Goal: Information Seeking & Learning: Check status

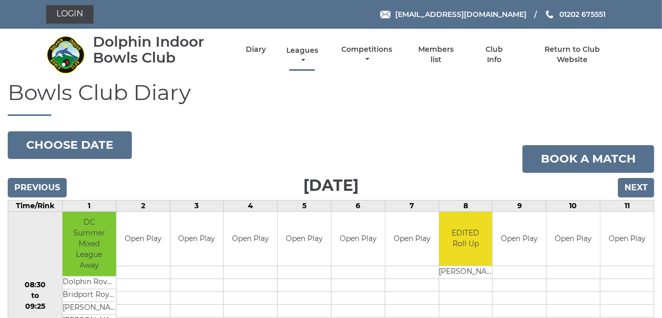
click at [302, 52] on link "Leagues" at bounding box center [302, 56] width 37 height 20
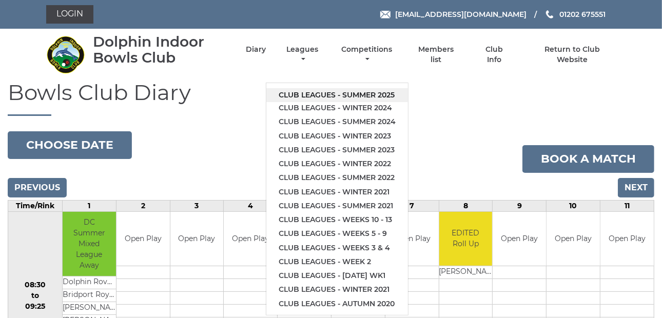
click at [330, 94] on link "Club leagues - Summer 2025" at bounding box center [337, 95] width 142 height 14
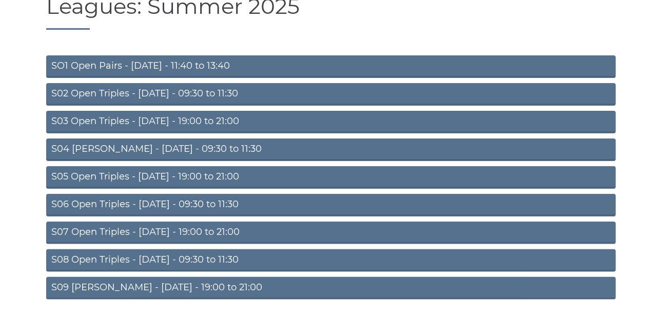
scroll to position [103, 0]
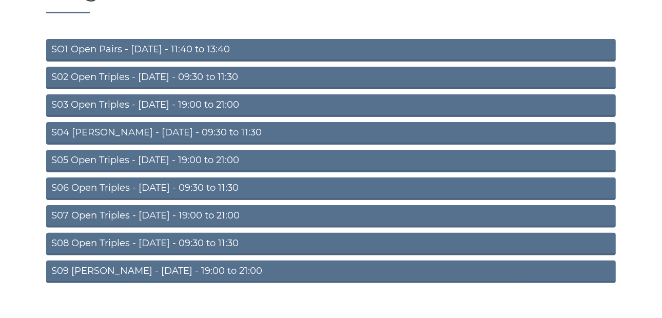
click at [133, 81] on link "S02 Open Triples - Tuesday - 09:30 to 11:30" at bounding box center [331, 78] width 570 height 23
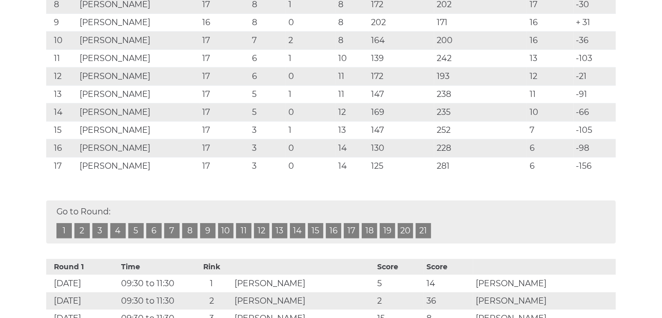
scroll to position [359, 0]
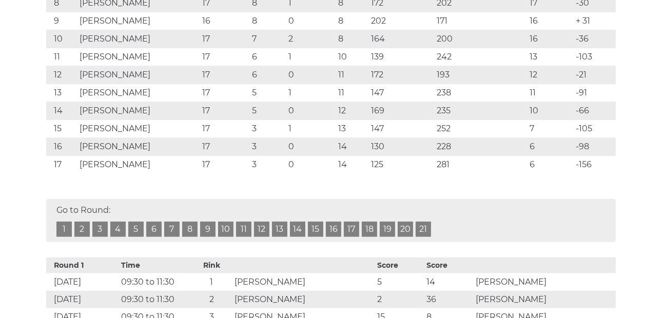
click at [349, 231] on link "17" at bounding box center [351, 229] width 15 height 15
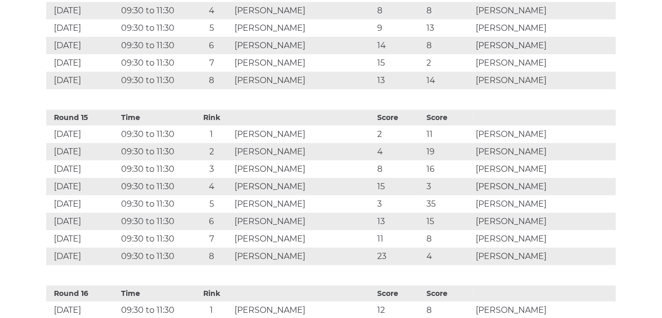
scroll to position [2964, 0]
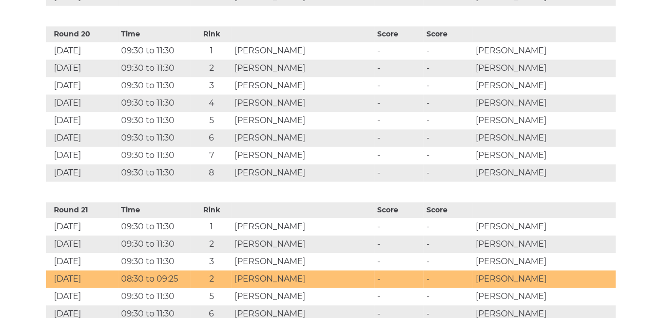
scroll to position [3950, 0]
